Goal: Task Accomplishment & Management: Manage account settings

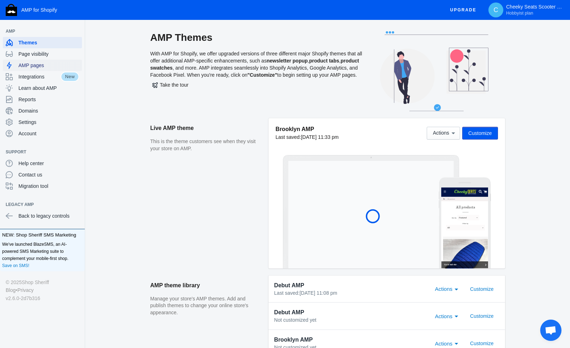
click at [34, 63] on span "AMP pages" at bounding box center [48, 65] width 61 height 7
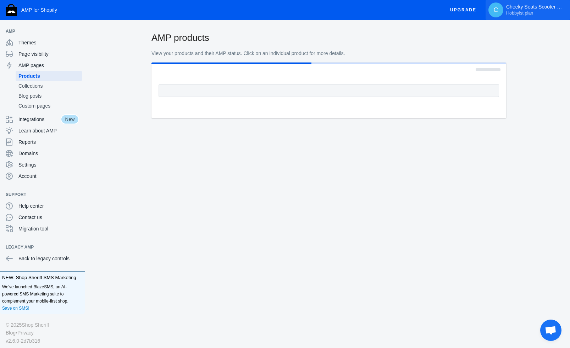
click at [498, 9] on span "C" at bounding box center [495, 9] width 7 height 7
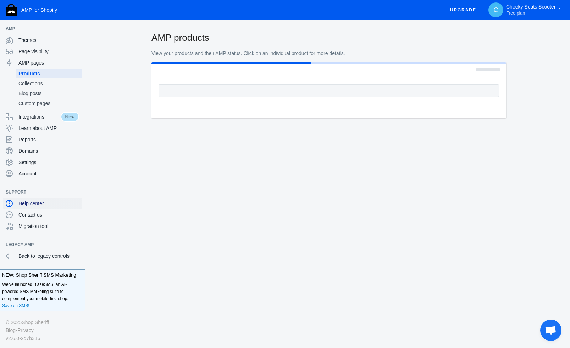
click at [33, 205] on span "Help center" at bounding box center [48, 203] width 61 height 7
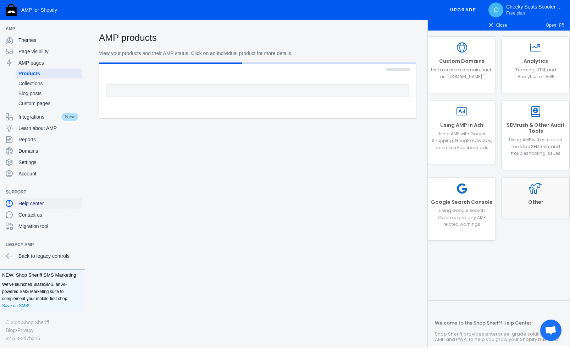
scroll to position [216, 0]
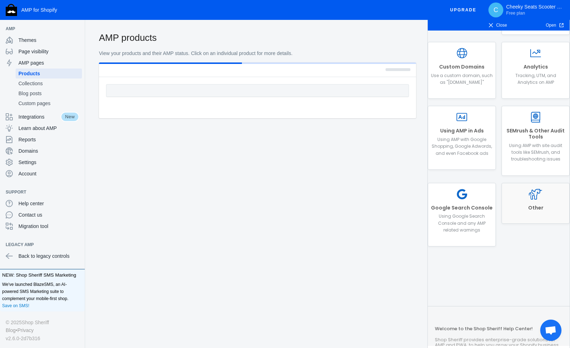
click at [539, 203] on link "Other" at bounding box center [535, 203] width 68 height 41
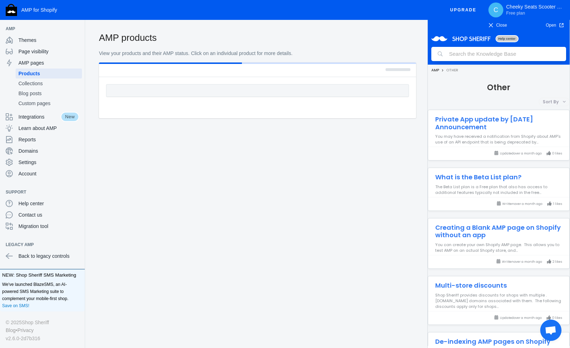
scroll to position [0, 0]
click at [466, 66] on div "AMP Other" at bounding box center [499, 70] width 142 height 11
click at [465, 57] on input "search" at bounding box center [498, 54] width 135 height 14
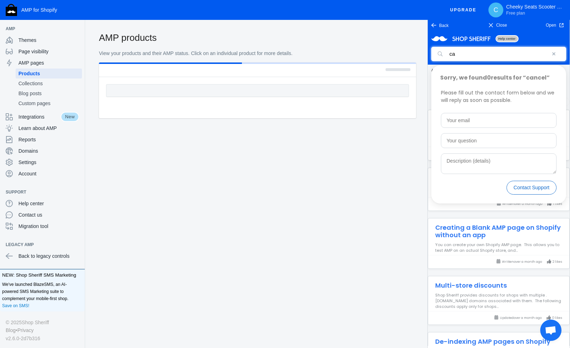
type input "c"
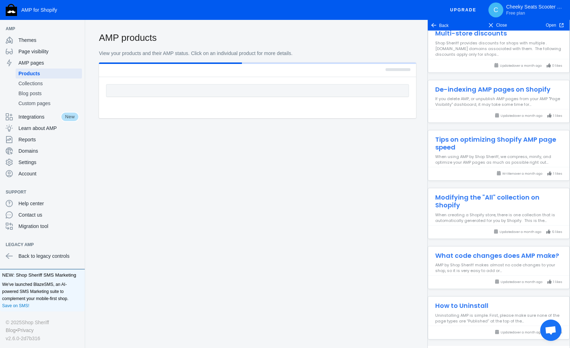
scroll to position [452, 0]
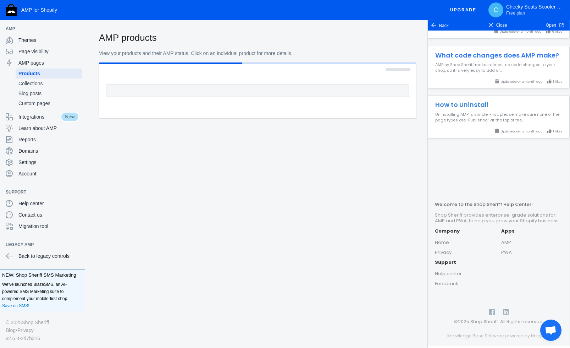
click at [479, 104] on h3 "How to Uninstall" at bounding box center [498, 101] width 141 height 13
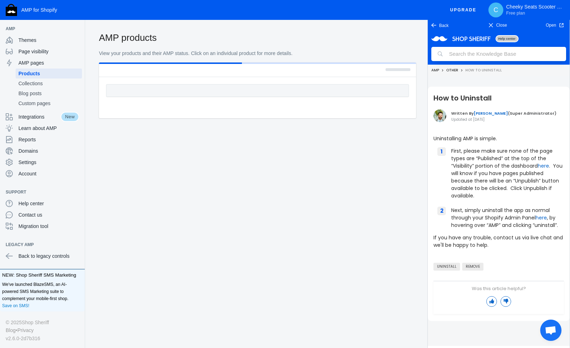
scroll to position [0, 0]
click at [544, 165] on link "here" at bounding box center [543, 165] width 11 height 7
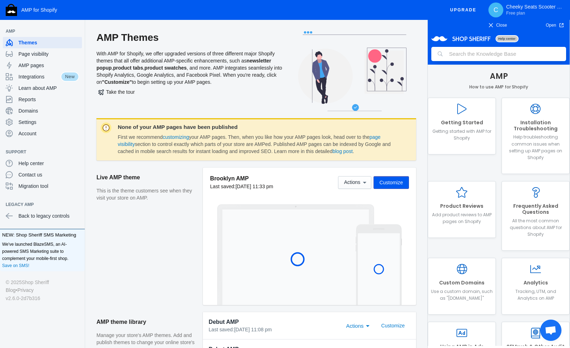
scroll to position [1, 0]
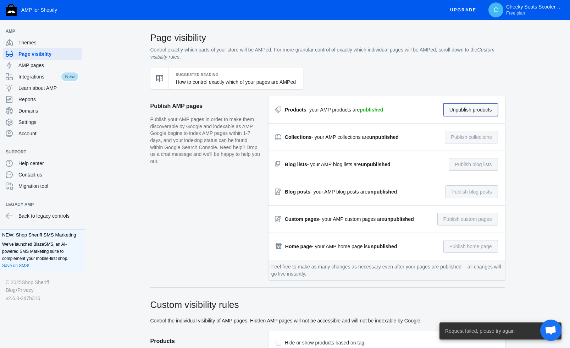
click at [483, 109] on button "Unpublish products" at bounding box center [470, 109] width 55 height 13
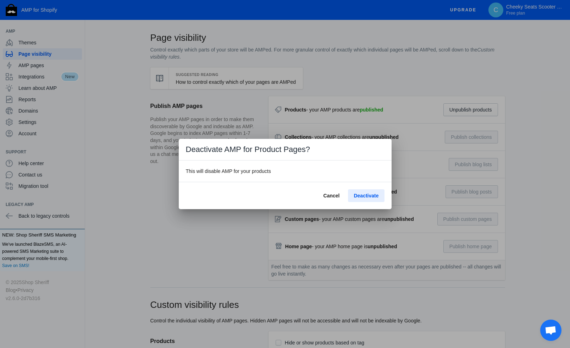
click at [374, 196] on span "Deactivate" at bounding box center [366, 196] width 25 height 6
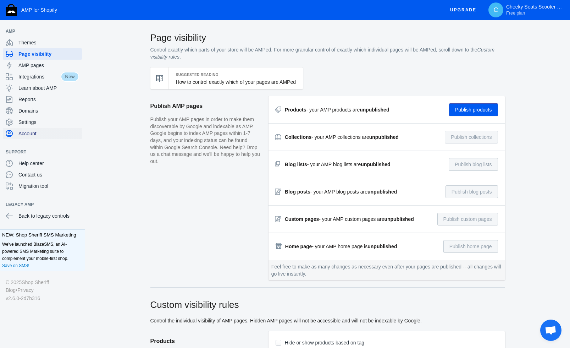
click at [26, 132] on span "Account" at bounding box center [48, 133] width 61 height 7
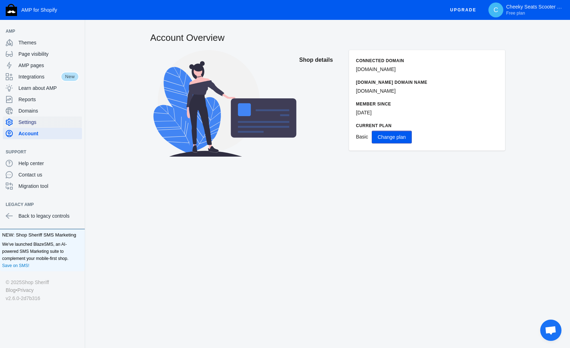
click at [29, 123] on span "Settings" at bounding box center [48, 121] width 61 height 7
